Goal: Task Accomplishment & Management: Manage account settings

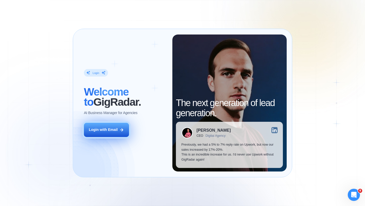
click at [107, 129] on div "Login with Email" at bounding box center [103, 129] width 29 height 5
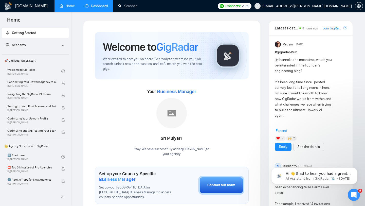
click at [93, 5] on link "Dashboard" at bounding box center [96, 6] width 23 height 4
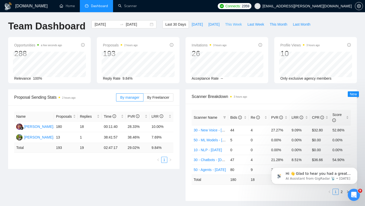
click at [227, 23] on span "This Week" at bounding box center [233, 25] width 17 height 6
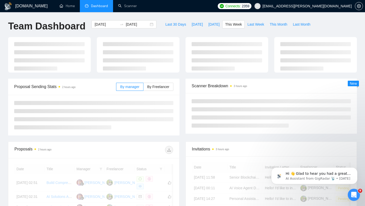
type input "[DATE]"
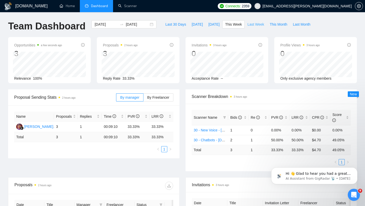
click at [259, 23] on span "Last Week" at bounding box center [255, 25] width 17 height 6
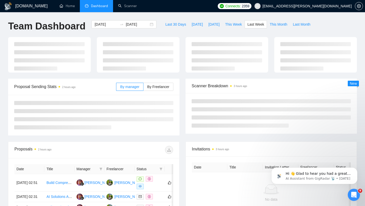
type input "[DATE]"
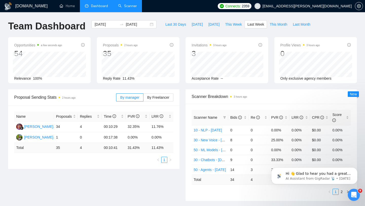
click at [128, 7] on link "Scanner" at bounding box center [127, 6] width 19 height 4
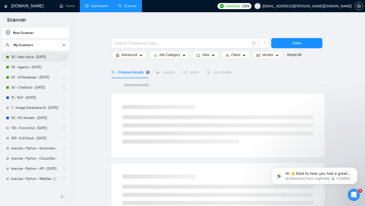
click at [40, 58] on link "30 - New Voice - [DATE]" at bounding box center [35, 57] width 48 height 10
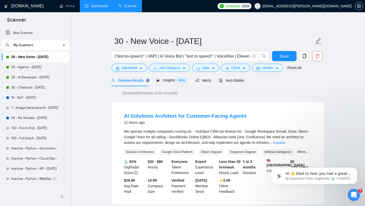
scroll to position [2, 0]
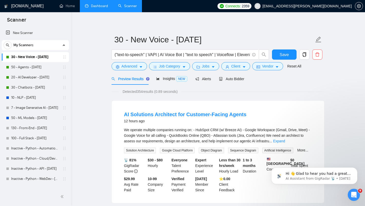
click at [135, 79] on span "Preview Results" at bounding box center [129, 79] width 36 height 4
click at [238, 80] on span "Auto Bidder" at bounding box center [231, 79] width 25 height 4
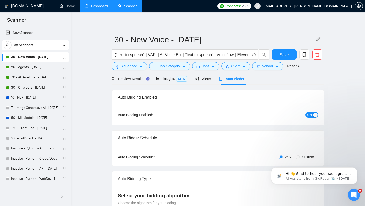
checkbox input "true"
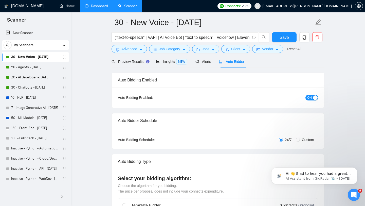
click at [308, 100] on div "ON" at bounding box center [284, 97] width 67 height 8
click at [307, 99] on span "ON" at bounding box center [309, 98] width 5 height 6
click at [44, 67] on link "50 - Agents - [DATE]" at bounding box center [35, 67] width 48 height 10
click at [292, 37] on button "Save" at bounding box center [284, 37] width 25 height 10
click at [37, 59] on link "30 - New Voice - [DATE]" at bounding box center [35, 57] width 48 height 10
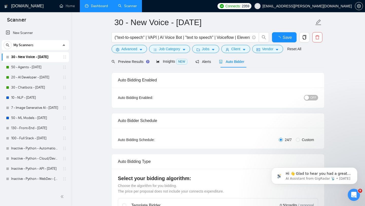
checkbox input "true"
click at [36, 67] on link "50 - Agents - [DATE]" at bounding box center [35, 67] width 48 height 10
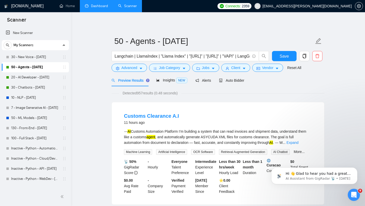
click at [45, 66] on link "50 - Agents - [DATE]" at bounding box center [35, 67] width 48 height 10
click at [238, 82] on div "Auto Bidder" at bounding box center [231, 81] width 25 height 6
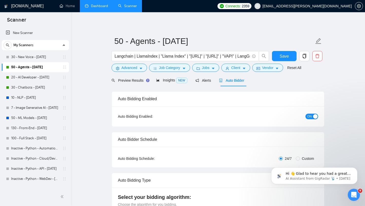
checkbox input "true"
click at [310, 117] on span "ON" at bounding box center [309, 116] width 5 height 6
click at [38, 78] on link "20 - AI Developer - [DATE]" at bounding box center [35, 77] width 48 height 10
click at [286, 59] on span "Save" at bounding box center [283, 56] width 9 height 6
click at [42, 76] on link "20 - AI Developer - [DATE]" at bounding box center [35, 77] width 48 height 10
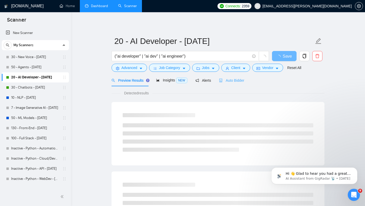
click at [237, 83] on div "Auto Bidder" at bounding box center [231, 80] width 25 height 12
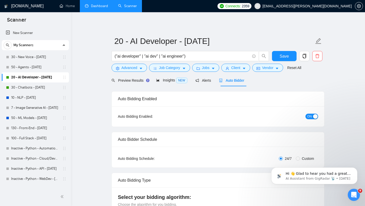
checkbox input "true"
click at [310, 115] on span "ON" at bounding box center [309, 116] width 5 height 6
click at [289, 55] on button "Save" at bounding box center [284, 56] width 25 height 10
click at [24, 86] on link "30 - Chatbots - [DATE]" at bounding box center [35, 87] width 48 height 10
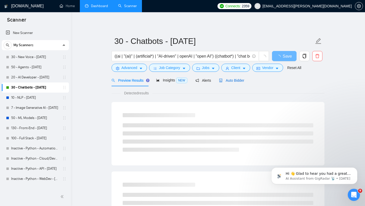
click at [236, 79] on span "Auto Bidder" at bounding box center [231, 80] width 25 height 4
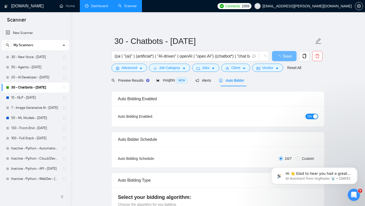
click at [311, 114] on span "ON" at bounding box center [309, 116] width 5 height 6
click at [284, 56] on span "Save" at bounding box center [286, 56] width 9 height 6
click at [287, 58] on span "Save" at bounding box center [283, 56] width 9 height 6
click at [36, 99] on link "10 - NLP - [DATE]" at bounding box center [35, 97] width 48 height 10
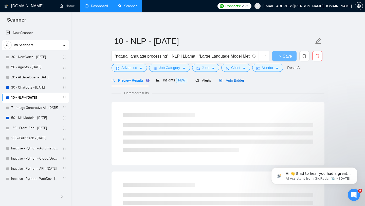
click at [227, 79] on span "Auto Bidder" at bounding box center [231, 80] width 25 height 4
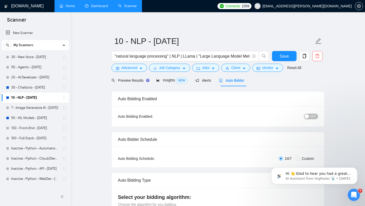
click at [71, 4] on link "Home" at bounding box center [67, 6] width 15 height 4
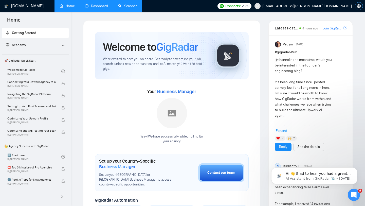
click at [356, 5] on span "setting" at bounding box center [359, 6] width 8 height 4
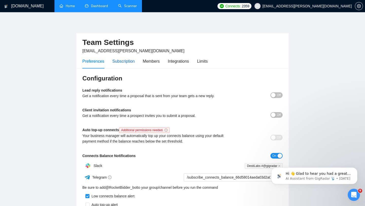
click at [134, 61] on div "Subscription" at bounding box center [123, 61] width 22 height 6
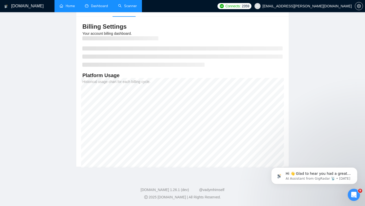
scroll to position [58, 0]
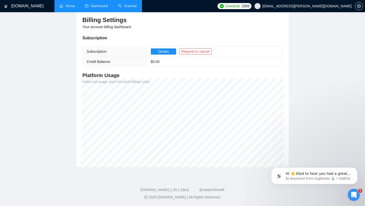
click at [68, 8] on link "Home" at bounding box center [67, 6] width 15 height 4
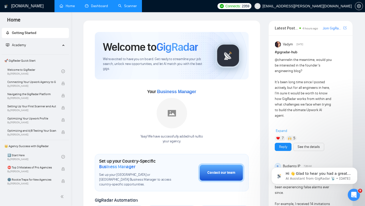
click at [70, 7] on link "Home" at bounding box center [67, 6] width 15 height 4
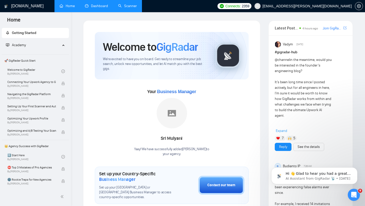
click at [97, 7] on link "Dashboard" at bounding box center [96, 6] width 23 height 4
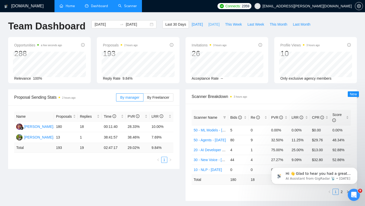
click at [212, 24] on span "[DATE]" at bounding box center [213, 25] width 11 height 6
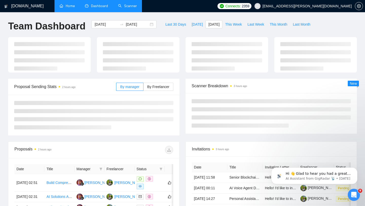
type input "[DATE]"
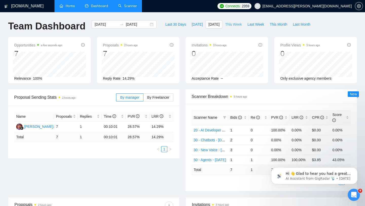
click at [234, 25] on span "This Week" at bounding box center [233, 25] width 17 height 6
type input "[DATE]"
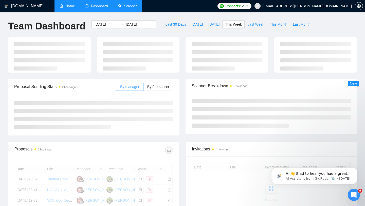
click at [251, 25] on span "Last Week" at bounding box center [255, 25] width 17 height 6
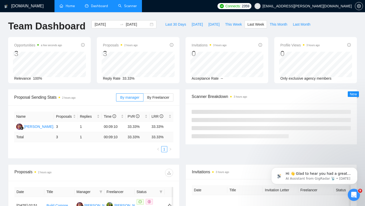
type input "[DATE]"
